Goal: Use online tool/utility: Use online tool/utility

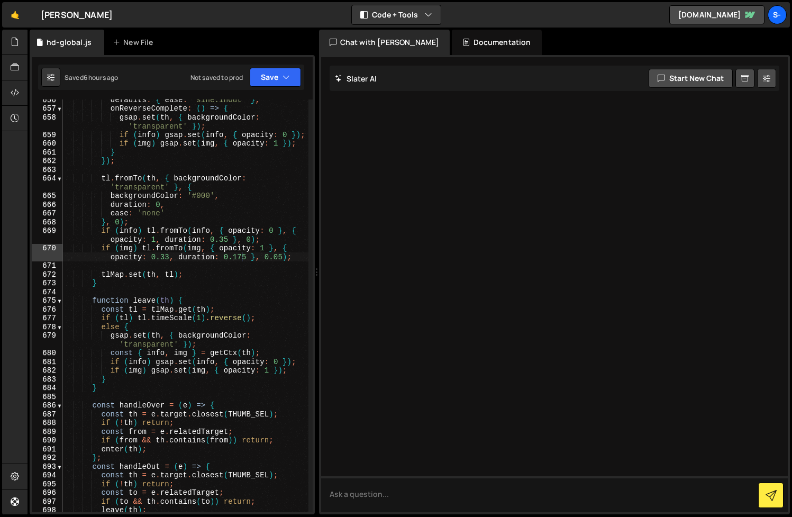
scroll to position [6646, 0]
click at [225, 240] on div "defaults : { ease : 'sine.inOut' } , onReverseComplete : ( ) => { gsap . set ( …" at bounding box center [185, 310] width 245 height 430
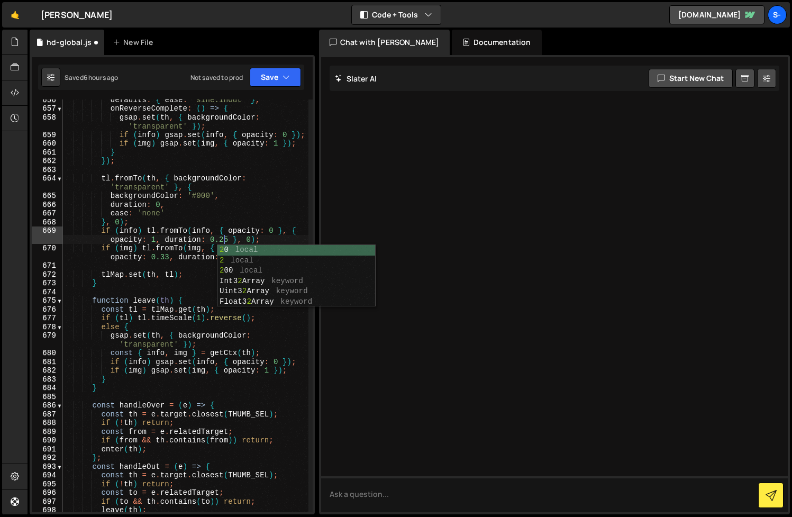
click at [199, 248] on div "defaults : { ease : 'sine.inOut' } , onReverseComplete : ( ) => { gsap . set ( …" at bounding box center [185, 310] width 245 height 430
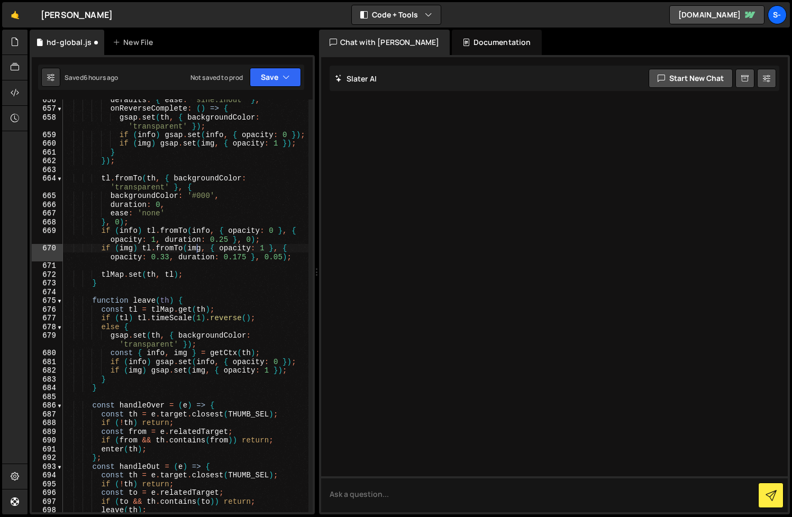
click at [243, 255] on div "defaults : { ease : 'sine.inOut' } , onReverseComplete : ( ) => { gsap . set ( …" at bounding box center [185, 310] width 245 height 430
click at [277, 257] on div "defaults : { ease : 'sine.inOut' } , onReverseComplete : ( ) => { gsap . set ( …" at bounding box center [185, 310] width 245 height 430
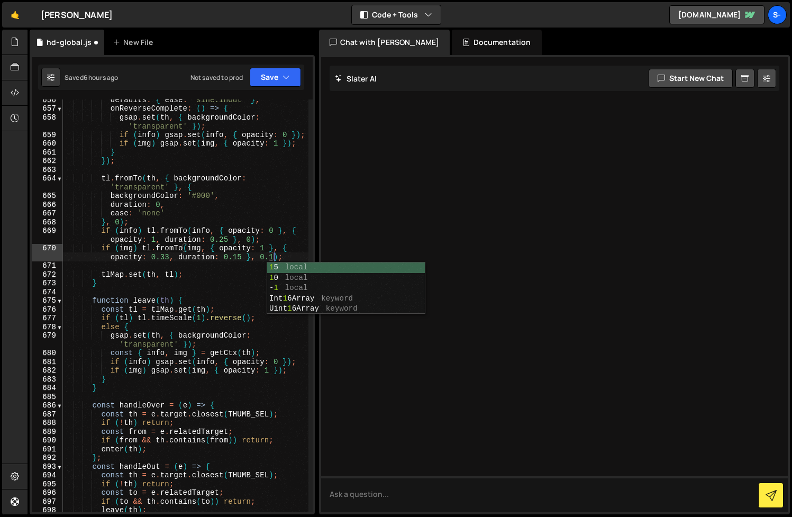
scroll to position [0, 27]
click at [240, 256] on div "defaults : { ease : 'sine.inOut' } , onReverseComplete : ( ) => { gsap . set ( …" at bounding box center [185, 310] width 245 height 430
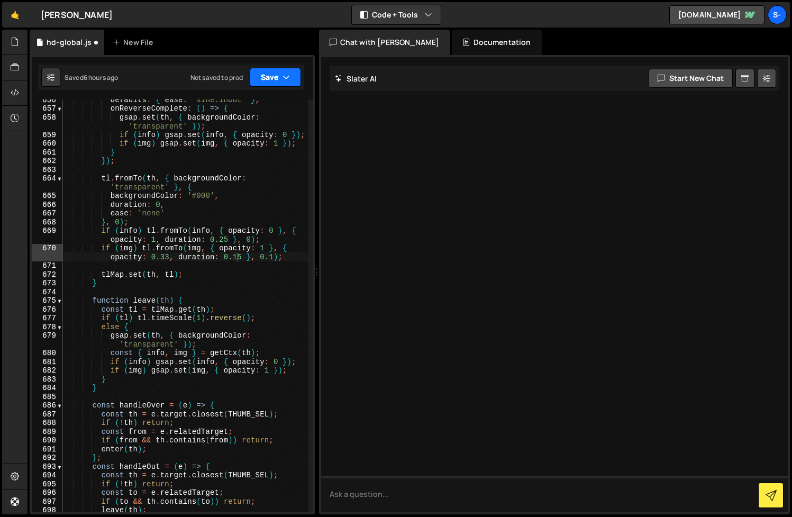
type textarea "if (img) tl.fromTo(img, { opacity: 1 }, { opacity: 0.33, duration: 0.15 }, 0.1);"
click at [271, 79] on button "Save" at bounding box center [275, 77] width 51 height 19
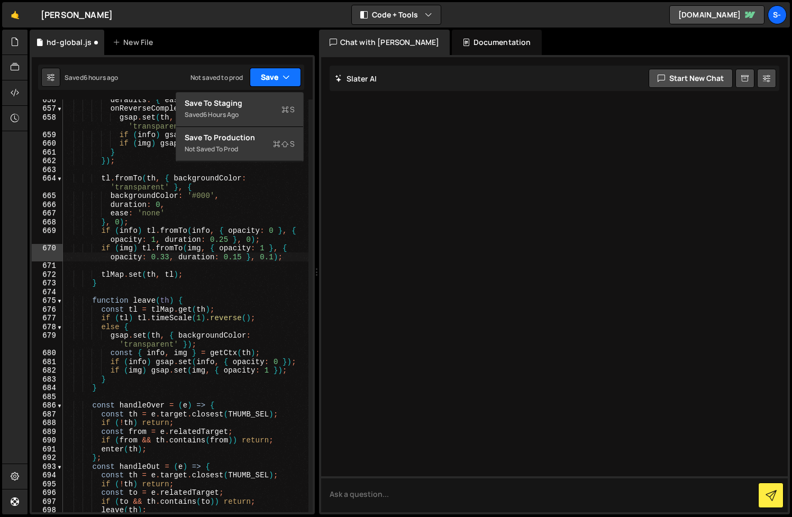
click at [271, 76] on button "Save" at bounding box center [275, 77] width 51 height 19
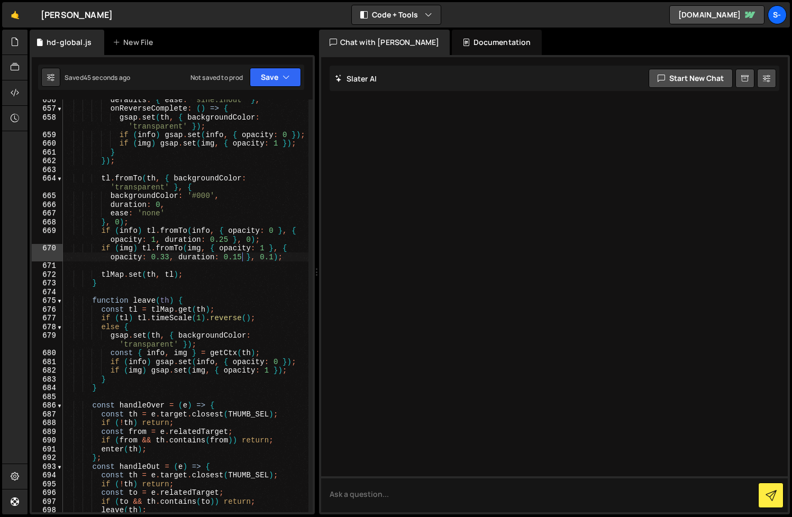
click at [241, 258] on div "defaults : { ease : 'sine.inOut' } , onReverseComplete : ( ) => { gsap . set ( …" at bounding box center [185, 310] width 245 height 430
click at [237, 257] on div "defaults : { ease : 'sine.inOut' } , onReverseComplete : ( ) => { gsap . set ( …" at bounding box center [185, 310] width 245 height 430
click at [157, 253] on div "defaults : { ease : 'sine.inOut' } , onReverseComplete : ( ) => { gsap . set ( …" at bounding box center [185, 310] width 245 height 430
type textarea "})();"
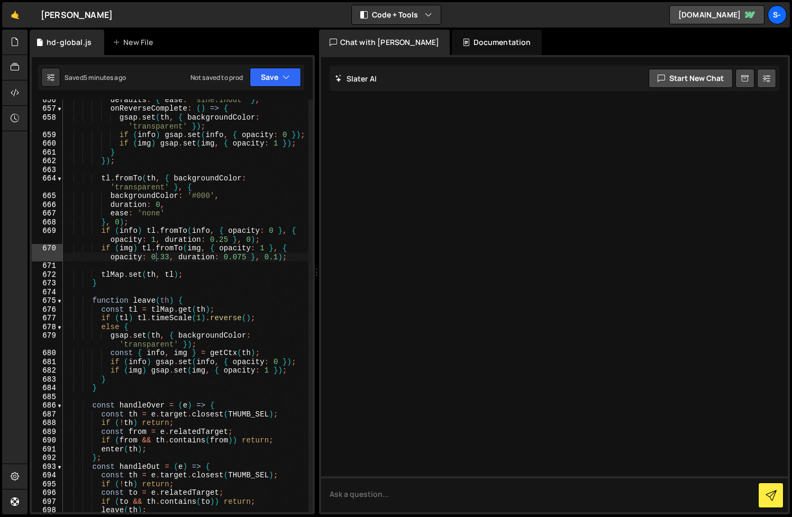
scroll to position [0, 1]
